Goal: Task Accomplishment & Management: Complete application form

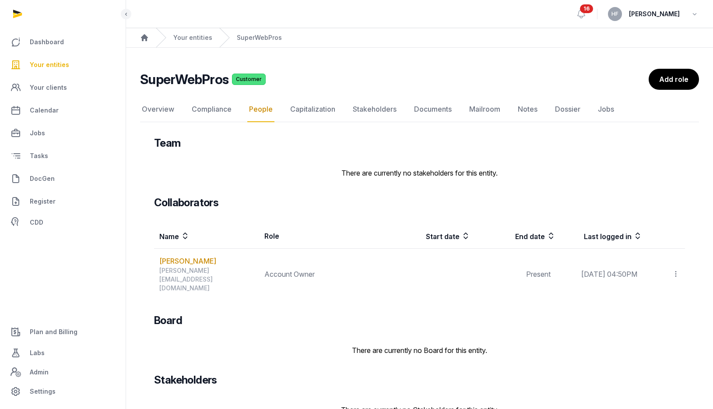
scroll to position [10, 0]
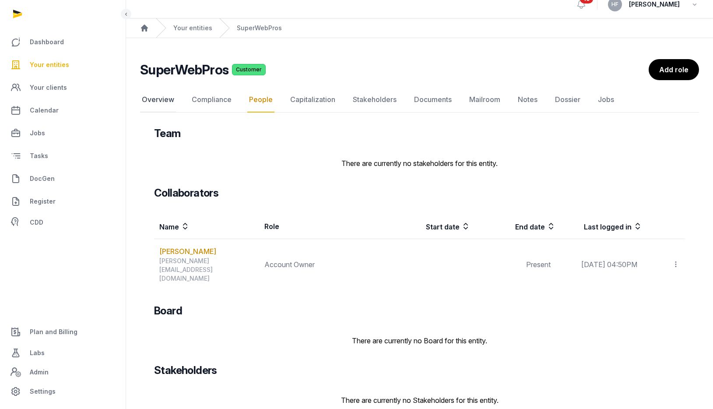
click at [158, 98] on link "Overview" at bounding box center [158, 99] width 36 height 25
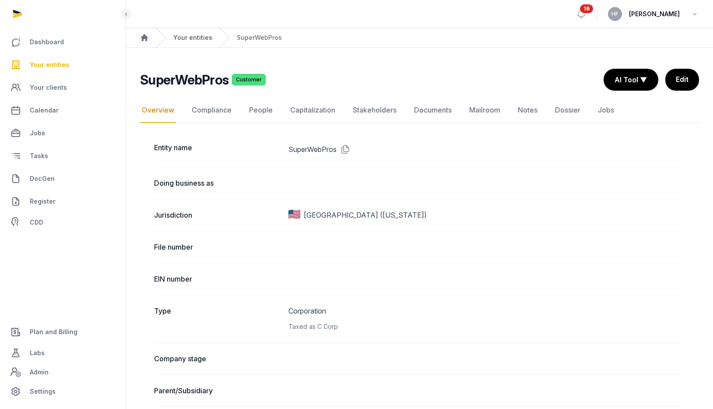
click at [182, 40] on link "Your entities" at bounding box center [192, 37] width 39 height 9
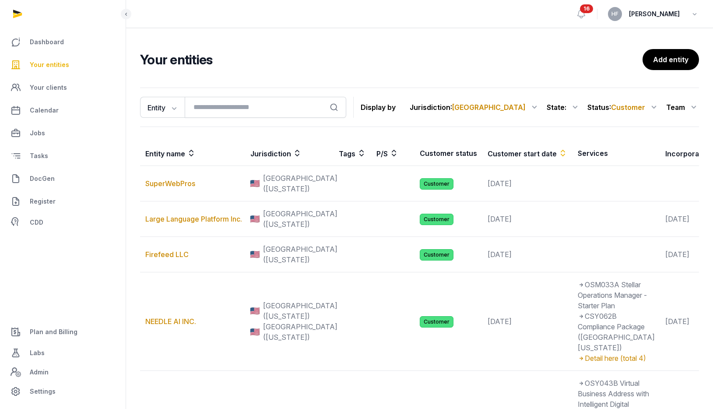
click at [652, 109] on icon at bounding box center [653, 107] width 11 height 14
click at [648, 177] on div "Churned" at bounding box center [624, 176] width 70 height 16
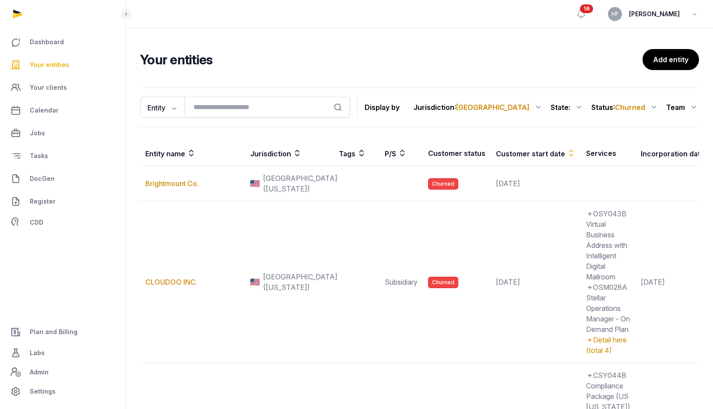
click at [648, 108] on icon at bounding box center [653, 107] width 11 height 14
click at [643, 144] on div "Lead" at bounding box center [624, 145] width 70 height 16
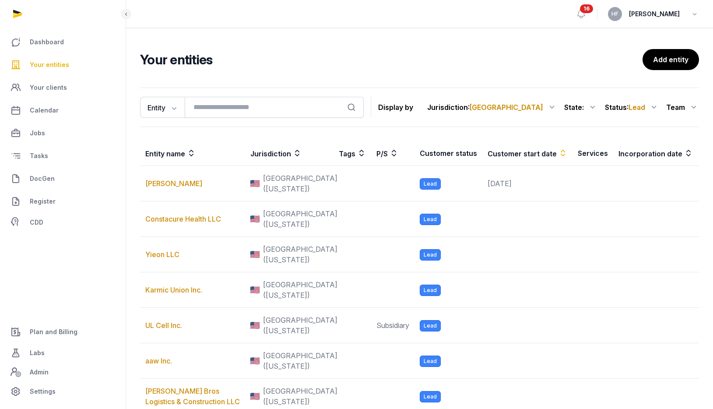
click at [648, 109] on icon at bounding box center [653, 107] width 11 height 14
click at [644, 168] on div "Churned" at bounding box center [624, 176] width 70 height 16
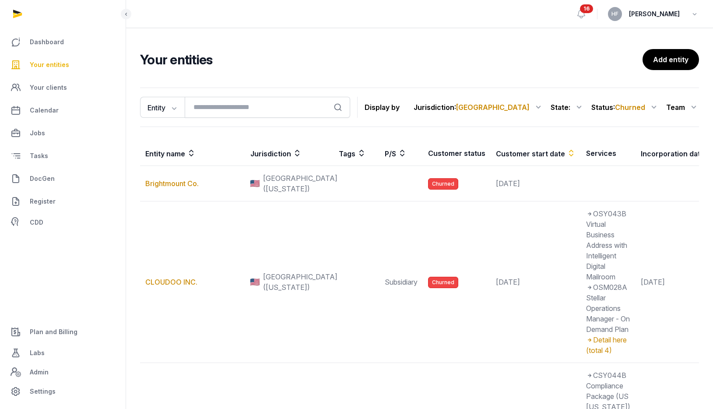
click at [651, 111] on icon at bounding box center [653, 107] width 11 height 14
click at [643, 159] on div "Customer" at bounding box center [624, 161] width 70 height 16
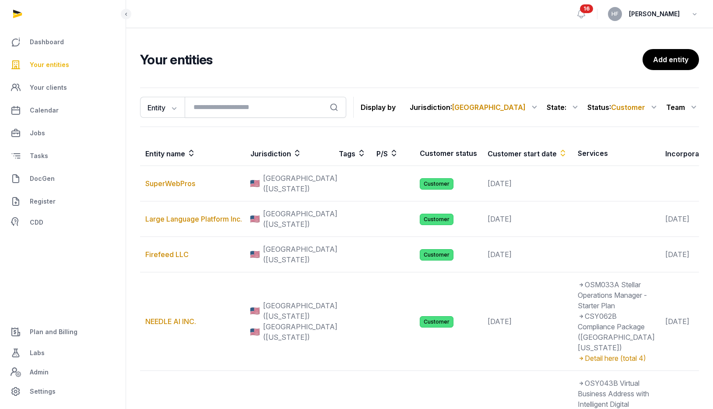
click at [533, 109] on icon at bounding box center [534, 107] width 11 height 14
click at [525, 165] on div "[GEOGRAPHIC_DATA]" at bounding box center [499, 161] width 79 height 16
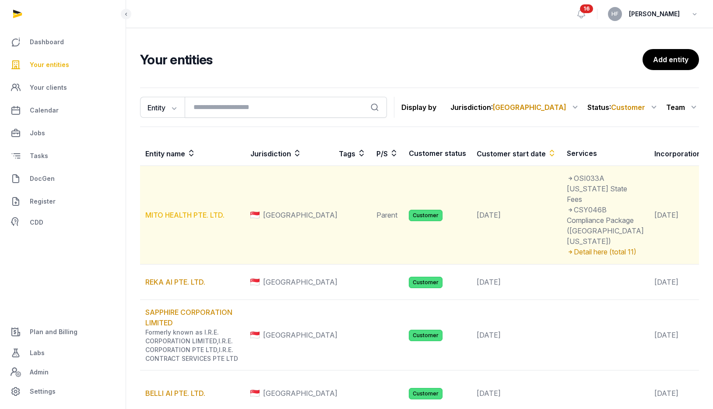
click at [207, 219] on link "MITO HEALTH PTE. LTD." at bounding box center [184, 214] width 79 height 9
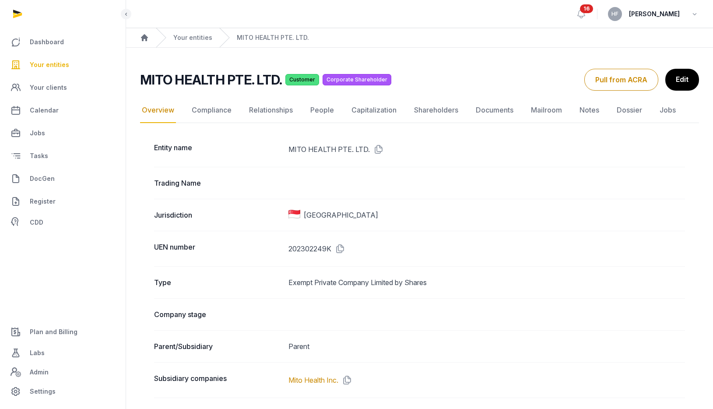
click at [196, 32] on div "Your entities" at bounding box center [184, 37] width 56 height 19
click at [196, 37] on link "Your entities" at bounding box center [192, 37] width 39 height 9
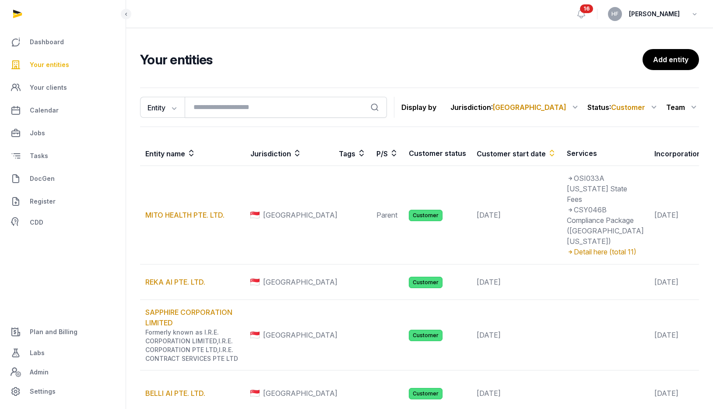
click at [60, 64] on span "Your entities" at bounding box center [49, 65] width 39 height 11
click at [561, 111] on span "[GEOGRAPHIC_DATA]" at bounding box center [530, 107] width 74 height 9
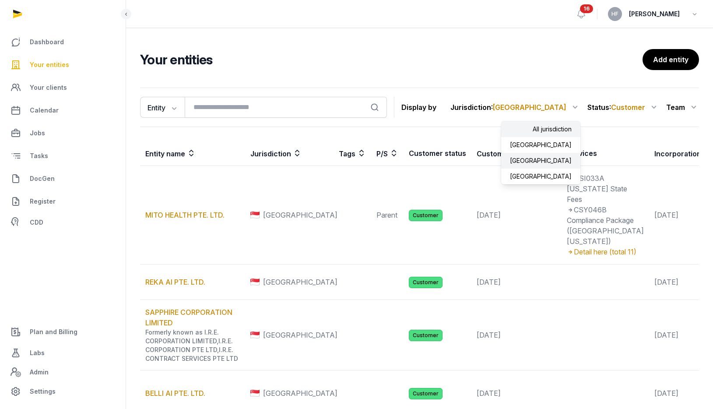
click at [558, 128] on div "All jurisdiction" at bounding box center [540, 129] width 79 height 16
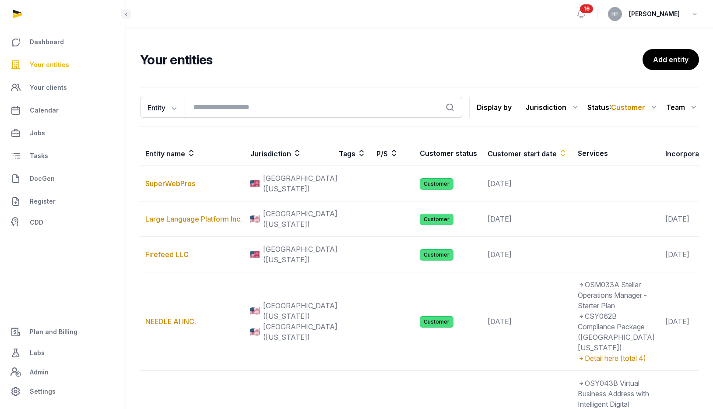
click at [574, 105] on icon at bounding box center [575, 107] width 11 height 14
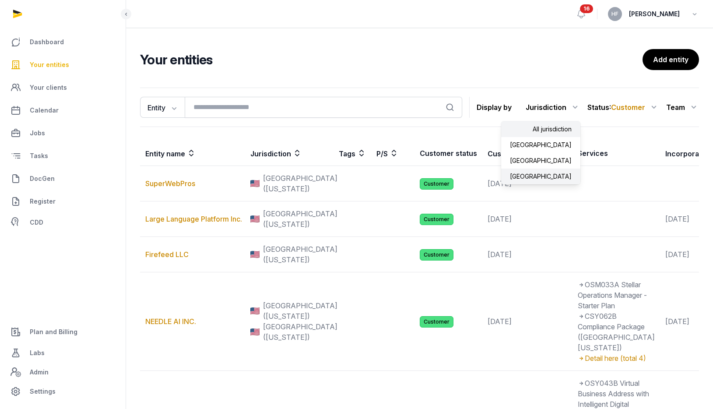
click at [561, 174] on div "[GEOGRAPHIC_DATA]" at bounding box center [540, 176] width 79 height 16
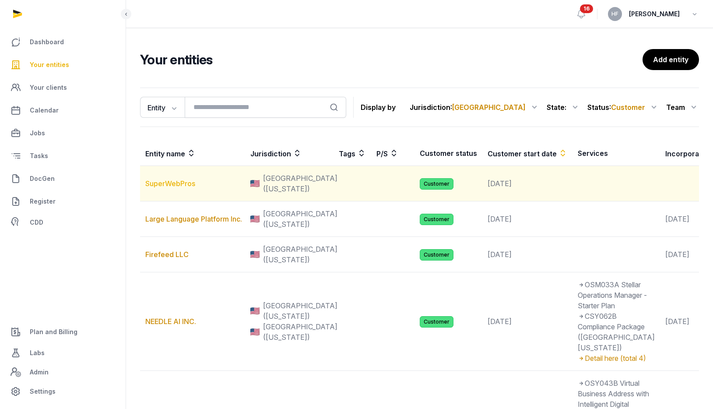
click at [189, 187] on link "SuperWebPros" at bounding box center [170, 183] width 50 height 9
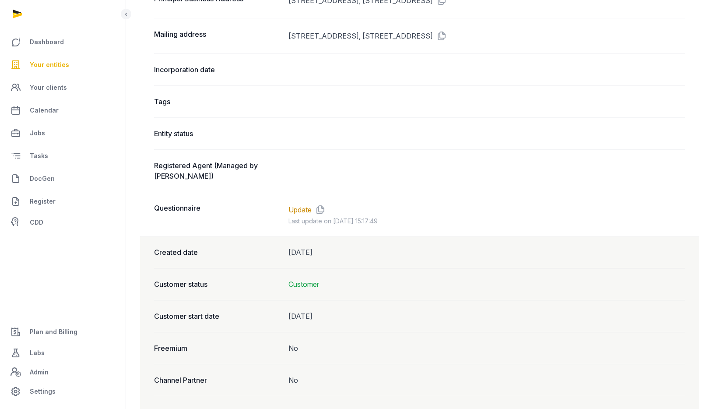
scroll to position [622, 0]
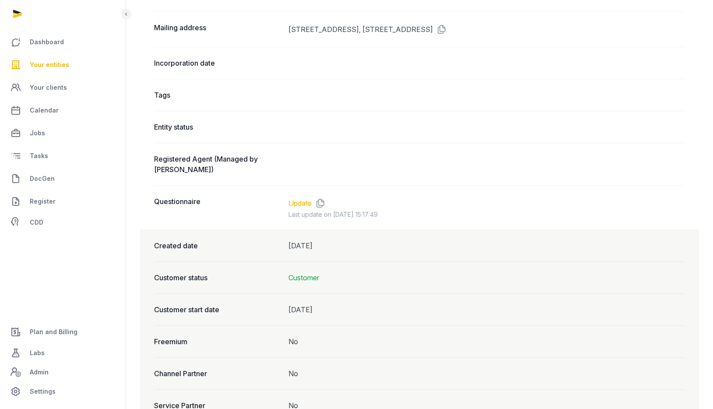
click at [304, 203] on link "Update" at bounding box center [299, 203] width 23 height 11
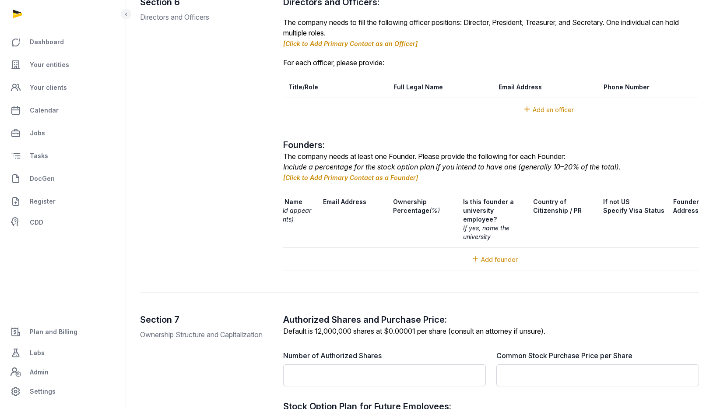
scroll to position [0, 216]
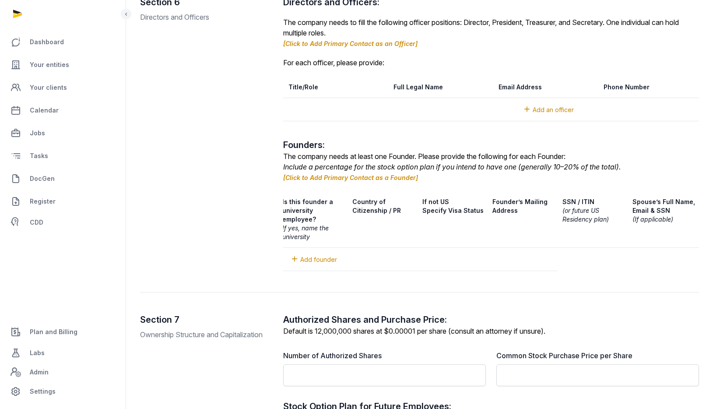
click at [326, 256] on span "Add founder" at bounding box center [318, 259] width 37 height 7
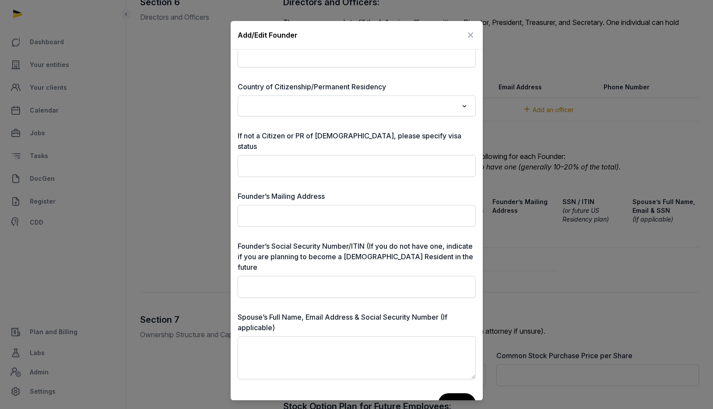
scroll to position [1446, 0]
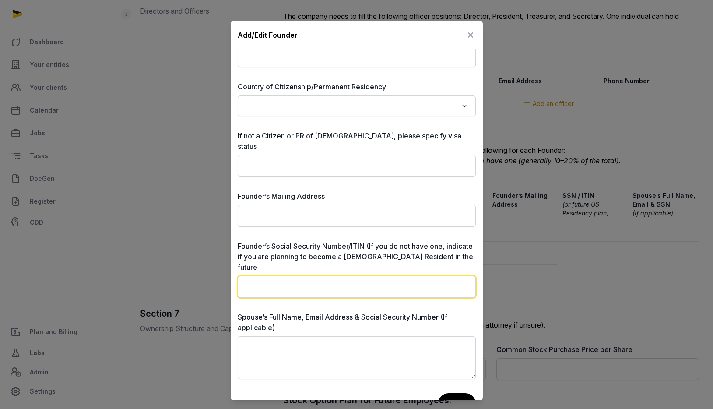
click at [329, 276] on input "text" at bounding box center [357, 287] width 238 height 22
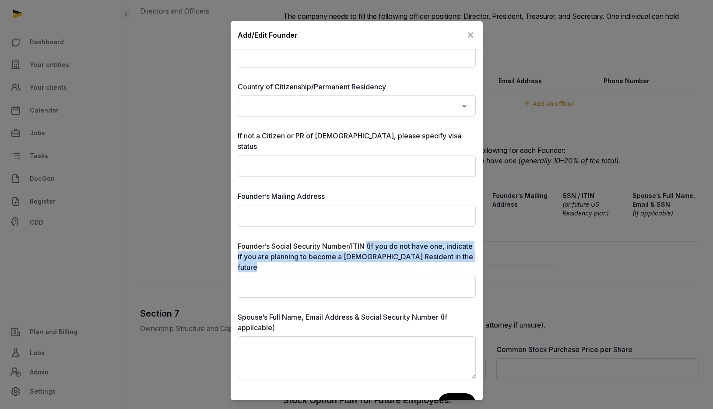
drag, startPoint x: 368, startPoint y: 233, endPoint x: 455, endPoint y: 256, distance: 90.1
click at [455, 256] on div "Founder’s Social Security Number/ITIN (If you do not have one, indicate if you …" at bounding box center [357, 269] width 238 height 57
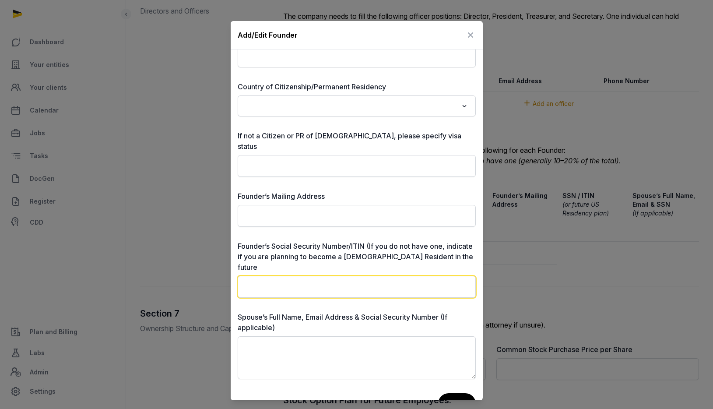
click at [306, 276] on input "text" at bounding box center [357, 287] width 238 height 22
drag, startPoint x: 259, startPoint y: 267, endPoint x: 310, endPoint y: 267, distance: 50.3
click at [310, 276] on input "text" at bounding box center [357, 287] width 238 height 22
drag, startPoint x: 294, startPoint y: 268, endPoint x: 215, endPoint y: 268, distance: 79.2
click at [216, 268] on div "**********" at bounding box center [356, 215] width 713 height 388
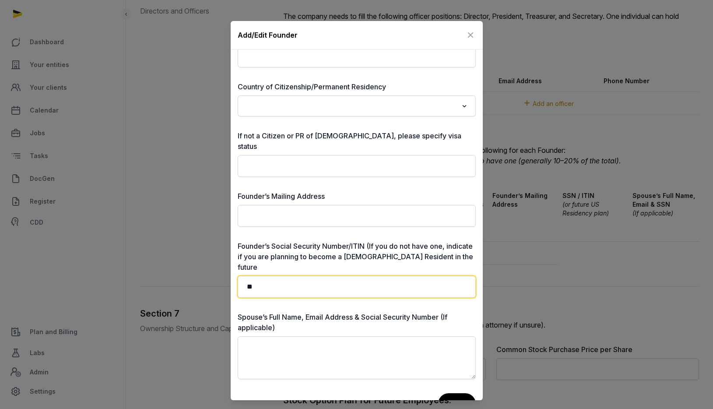
type input "*"
type input "**********"
drag, startPoint x: 293, startPoint y: 270, endPoint x: 205, endPoint y: 256, distance: 89.4
click at [219, 259] on div "**********" at bounding box center [356, 215] width 713 height 388
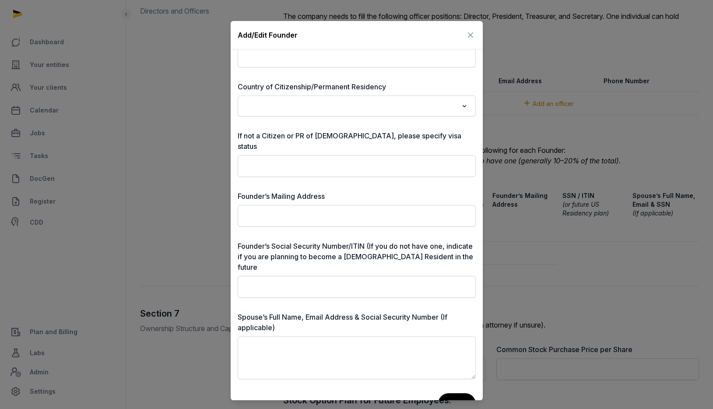
click at [468, 35] on icon at bounding box center [470, 35] width 11 height 14
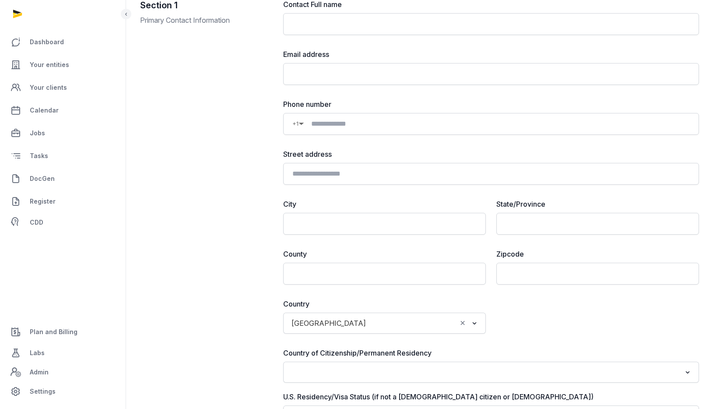
scroll to position [0, 0]
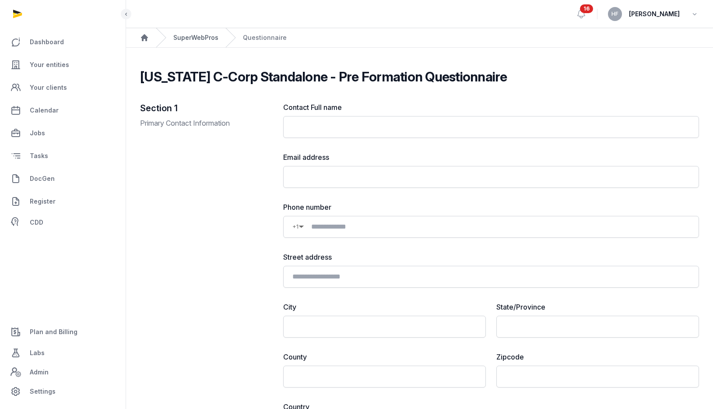
click at [182, 38] on link "SuperWebPros" at bounding box center [195, 37] width 45 height 9
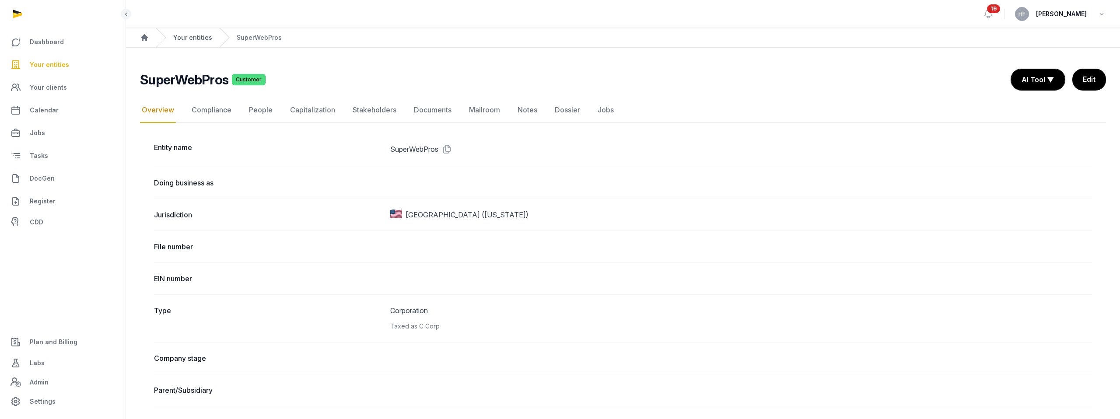
click at [201, 39] on link "Your entities" at bounding box center [192, 37] width 39 height 9
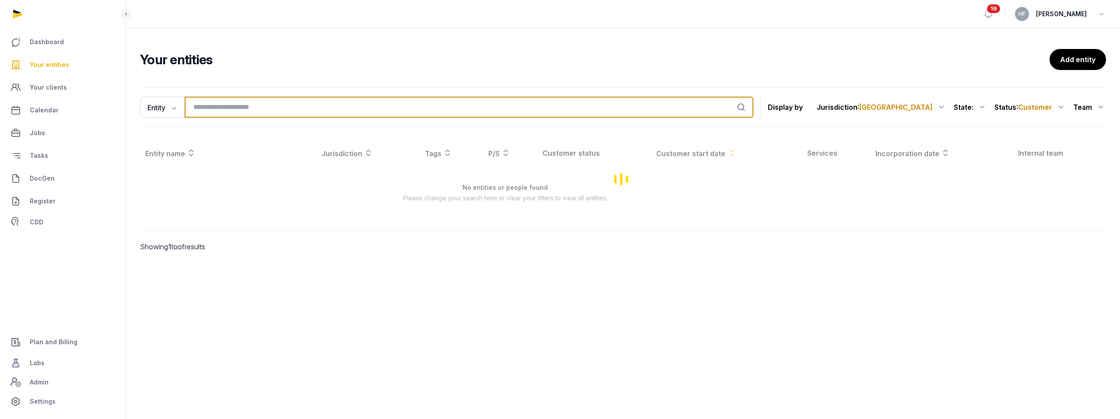
click at [266, 105] on input "search" at bounding box center [469, 107] width 569 height 21
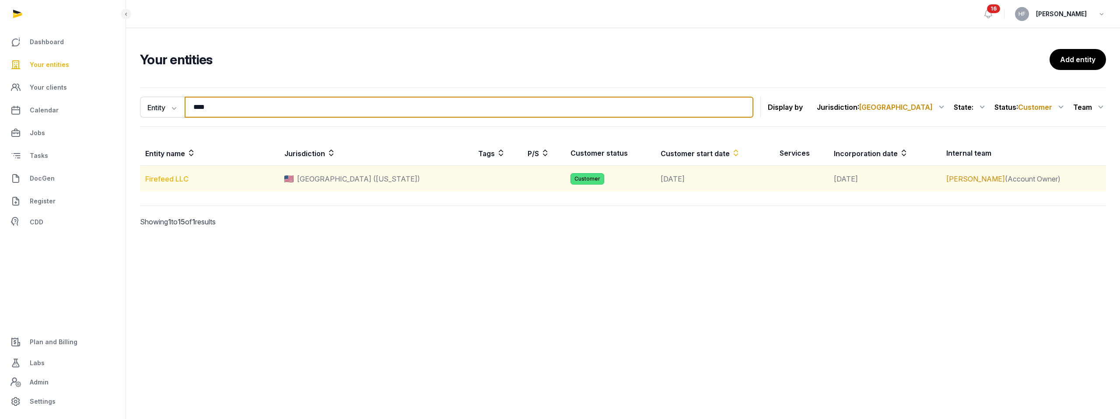
type input "****"
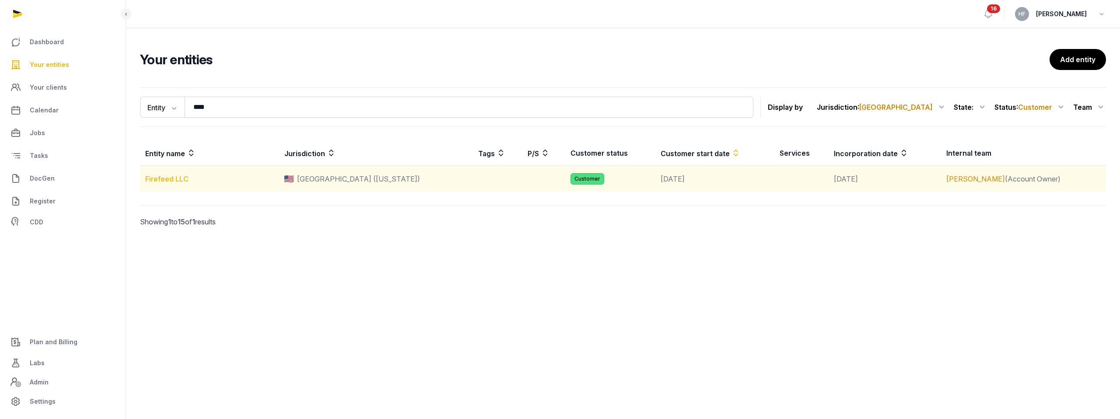
click at [168, 179] on link "Firefeed LLC" at bounding box center [166, 179] width 43 height 9
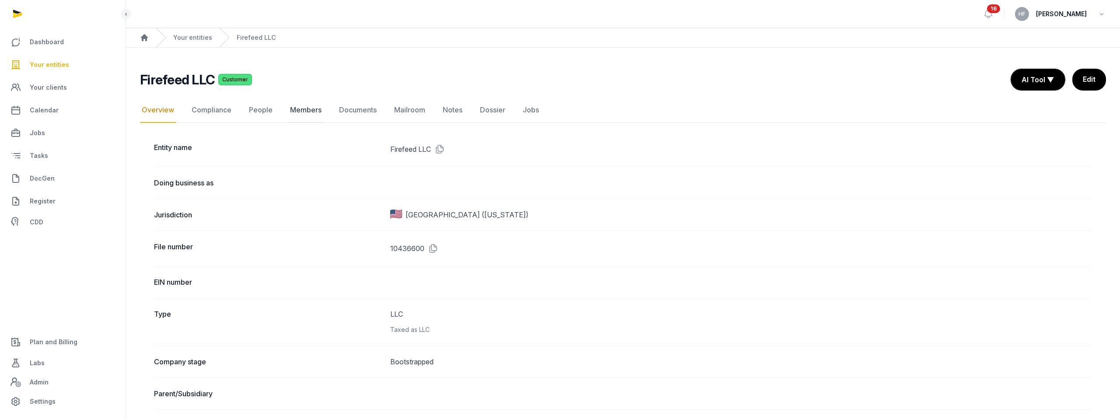
click at [309, 110] on link "Members" at bounding box center [305, 110] width 35 height 25
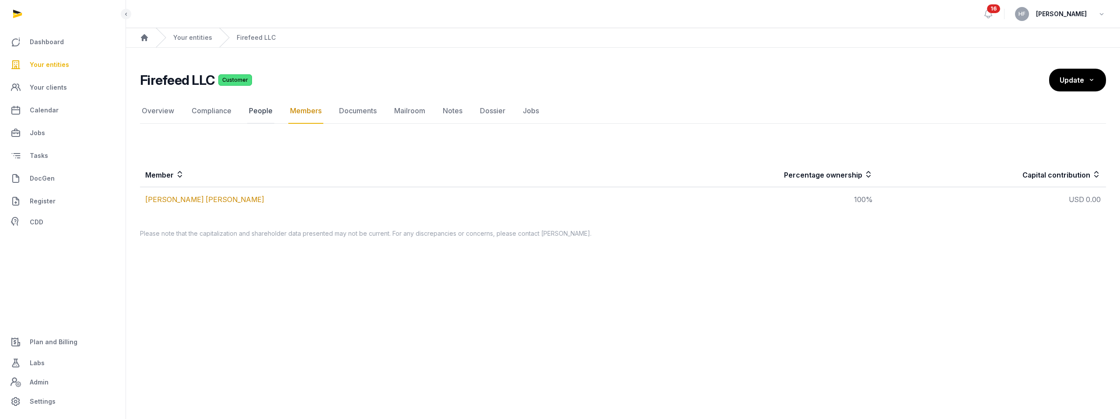
click at [259, 112] on link "People" at bounding box center [260, 110] width 27 height 25
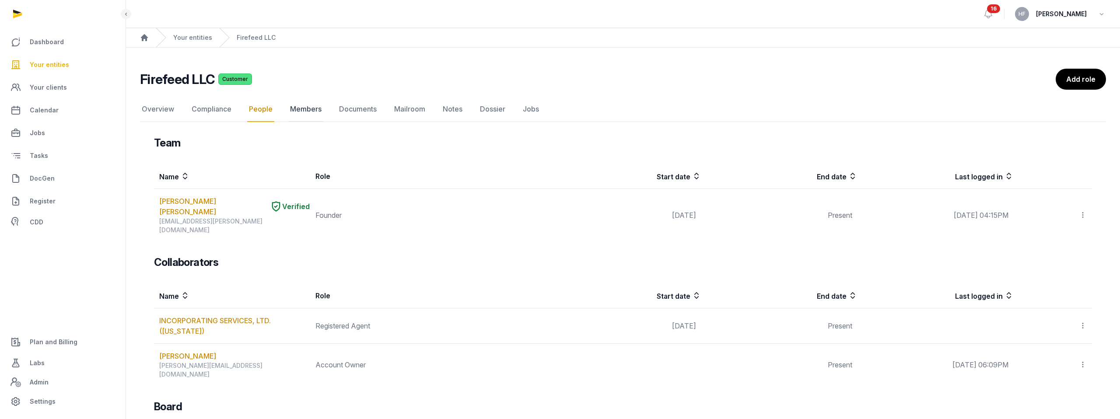
click at [307, 112] on link "Members" at bounding box center [305, 109] width 35 height 25
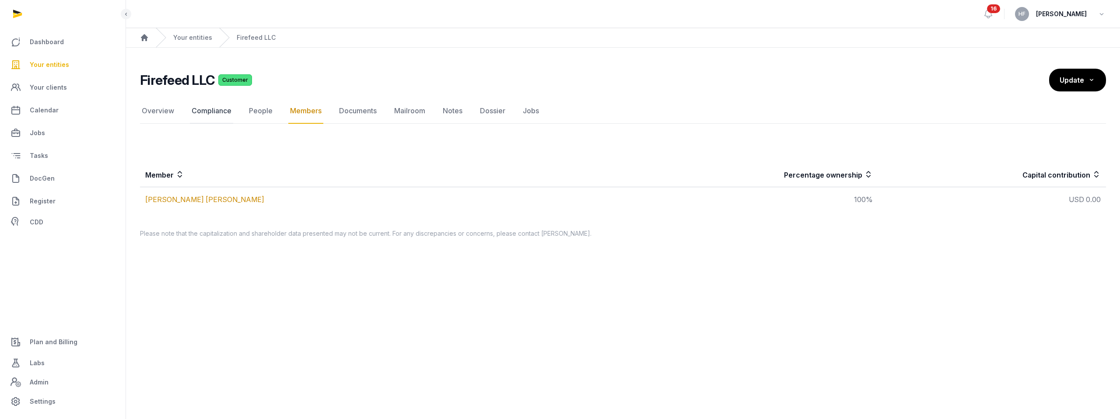
click at [227, 113] on link "Compliance" at bounding box center [211, 110] width 43 height 25
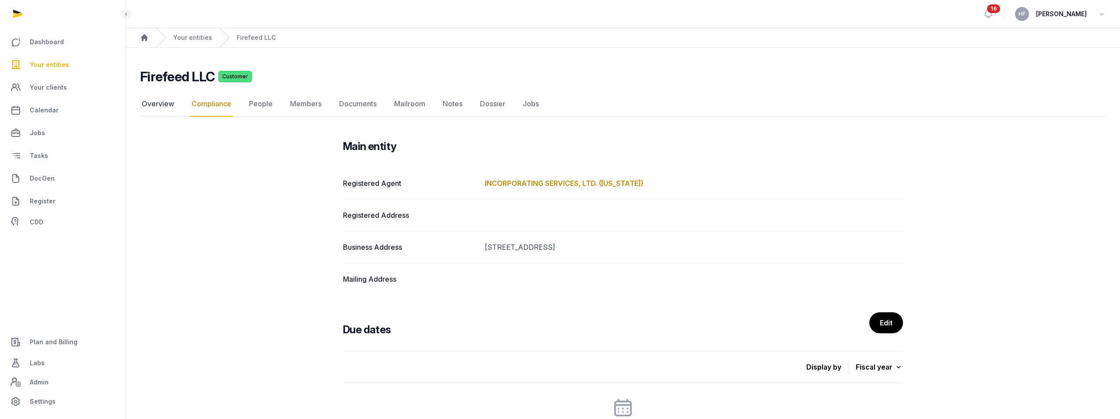
click at [156, 100] on link "Overview" at bounding box center [158, 103] width 36 height 25
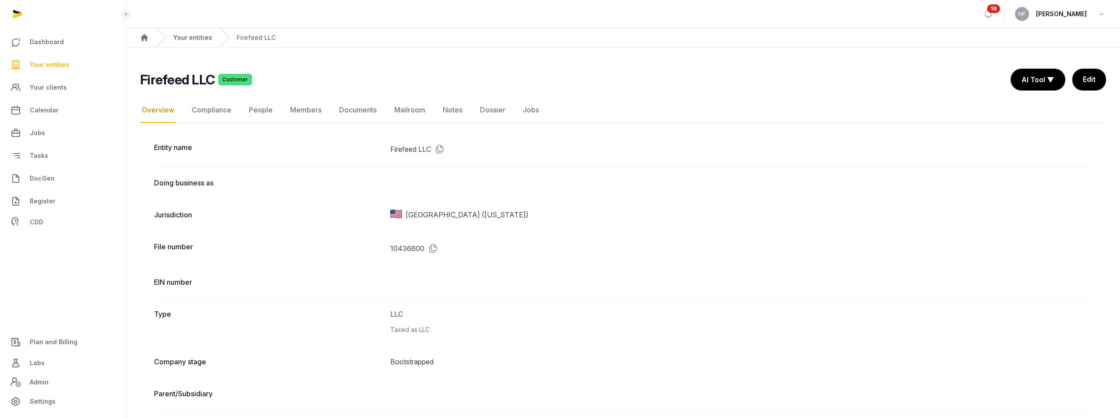
click at [194, 37] on link "Your entities" at bounding box center [192, 37] width 39 height 9
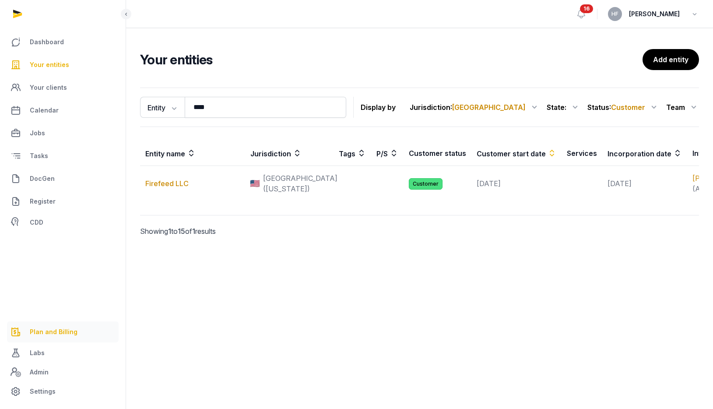
click at [52, 339] on link "Plan and Billing" at bounding box center [63, 331] width 112 height 21
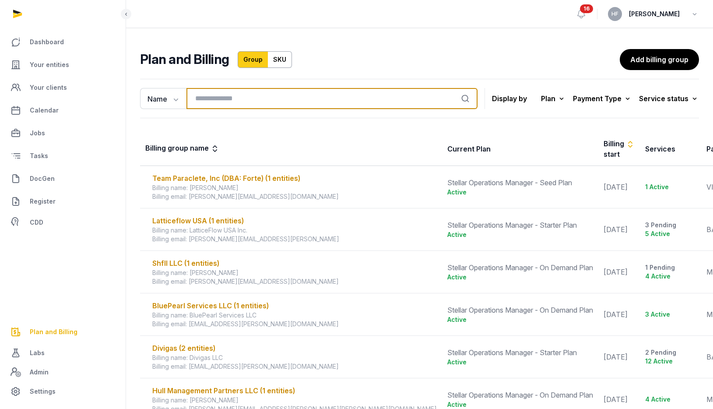
click at [212, 99] on input "search" at bounding box center [331, 98] width 291 height 21
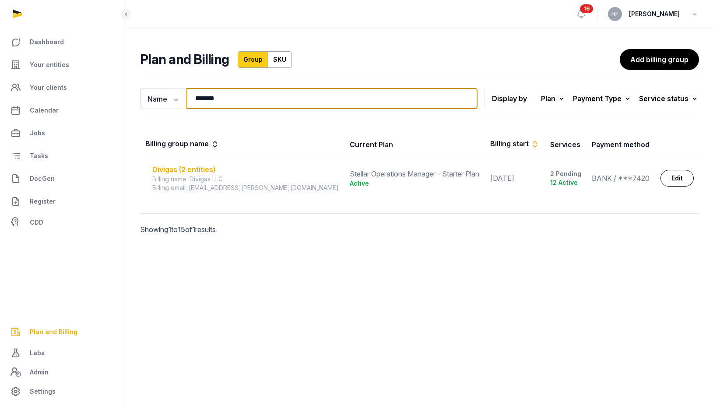
type input "*******"
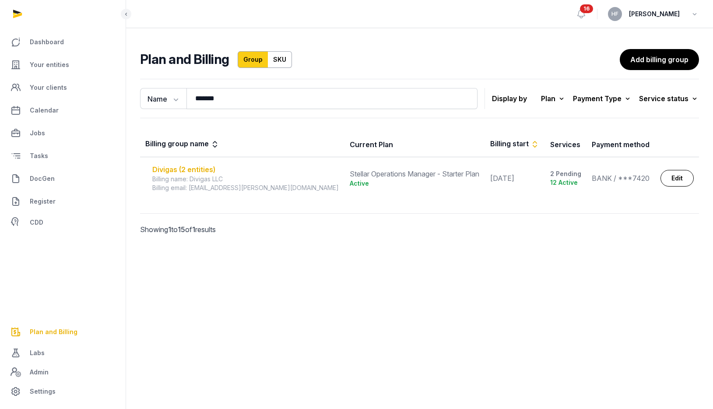
click at [200, 167] on div "Divigas (2 entities)" at bounding box center [245, 169] width 187 height 11
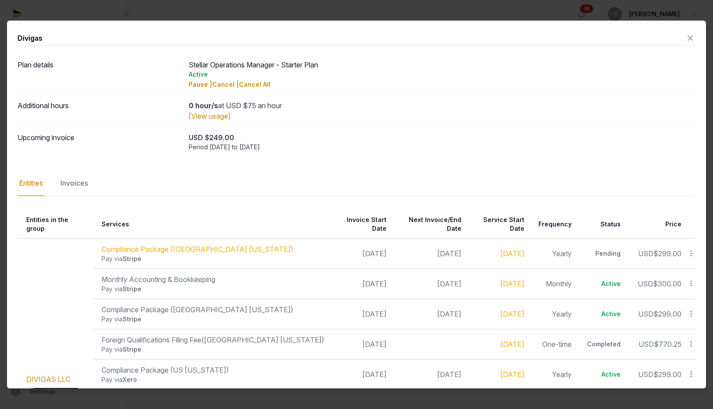
click at [692, 36] on icon at bounding box center [690, 38] width 11 height 14
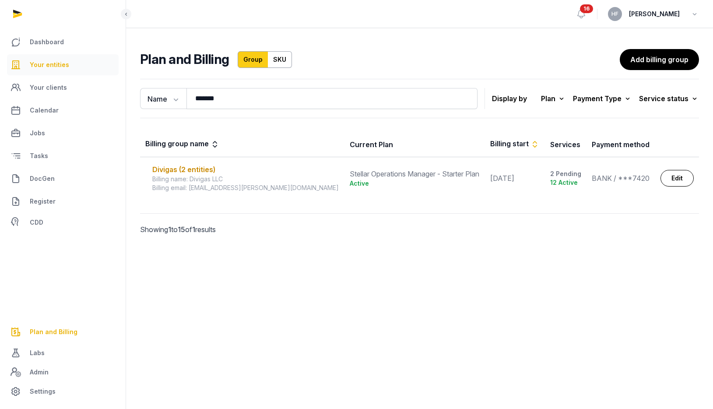
click at [63, 66] on span "Your entities" at bounding box center [49, 65] width 39 height 11
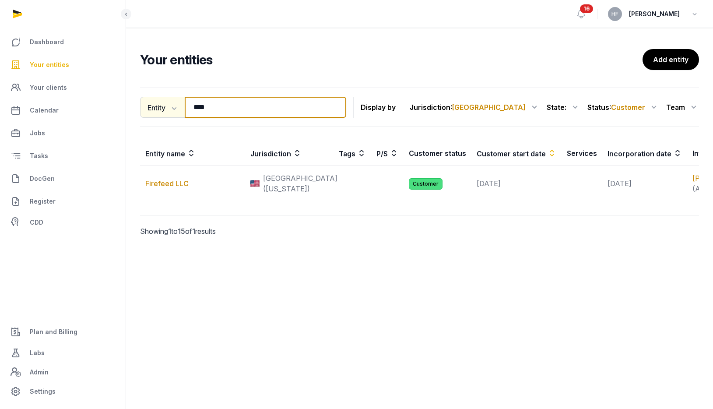
drag, startPoint x: 224, startPoint y: 107, endPoint x: 170, endPoint y: 107, distance: 54.7
click at [170, 107] on div "Entity Entity People Tags Services **** Search" at bounding box center [243, 107] width 206 height 21
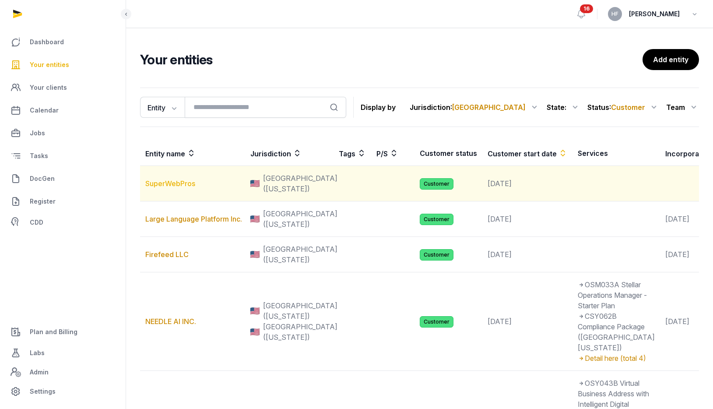
click at [187, 188] on link "SuperWebPros" at bounding box center [170, 183] width 50 height 9
